Goal: Navigation & Orientation: Find specific page/section

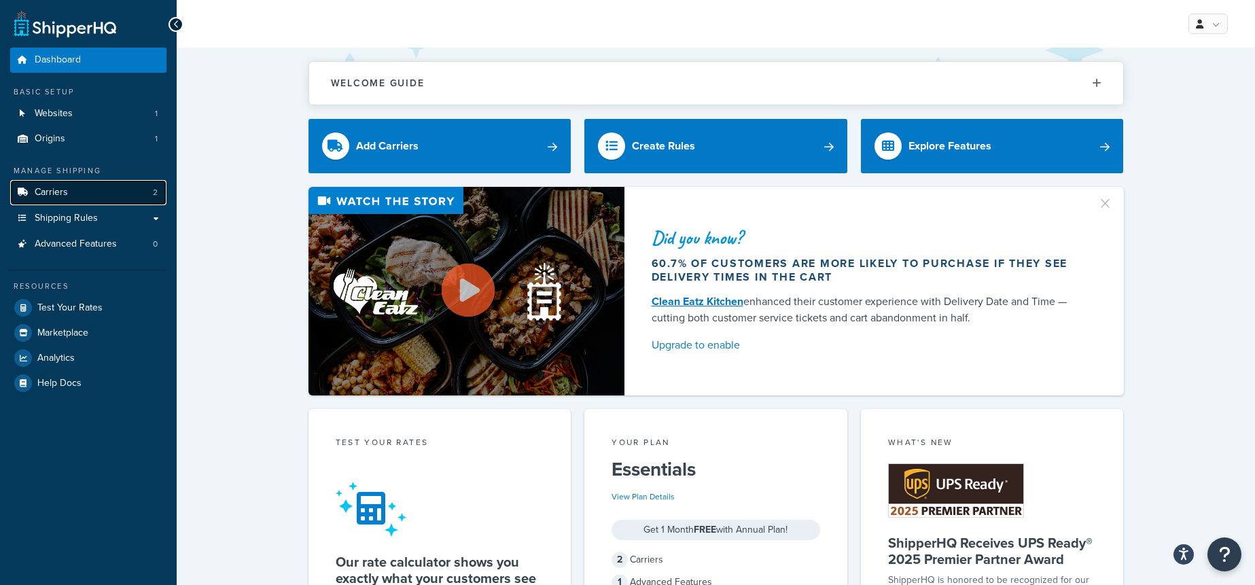
click at [103, 190] on link "Carriers 2" at bounding box center [88, 192] width 156 height 25
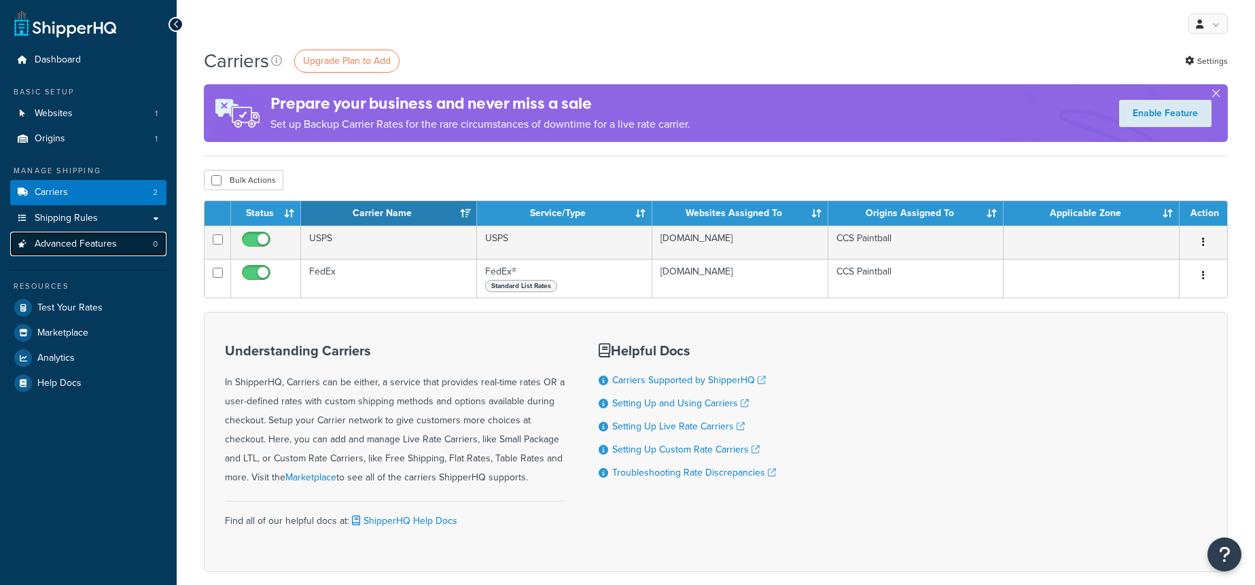
click at [117, 248] on link "Advanced Features 0" at bounding box center [88, 244] width 156 height 25
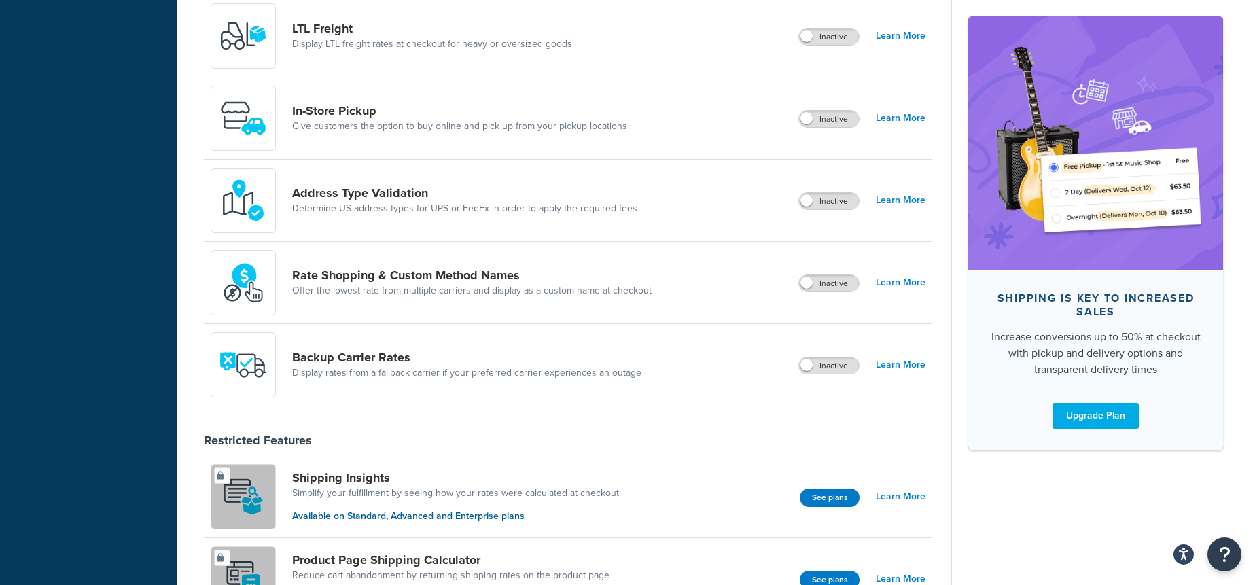
scroll to position [464, 0]
